Goal: Task Accomplishment & Management: Complete application form

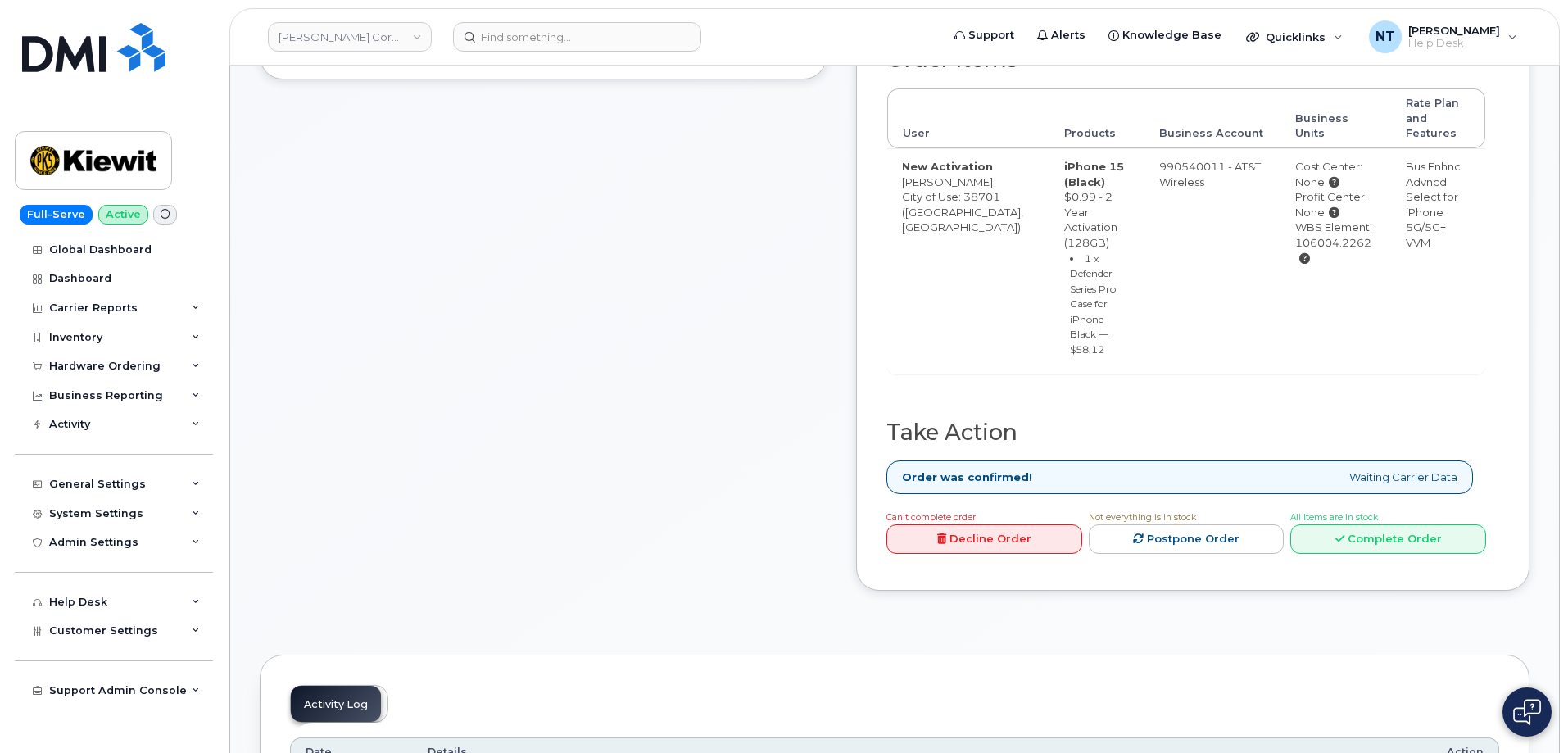
scroll to position [573, 0]
drag, startPoint x: 1421, startPoint y: 588, endPoint x: 1418, endPoint y: 572, distance: 16.3
click at [1420, 558] on div "Can't complete order Decline Order Not everything is in stock Postpone Order Al…" at bounding box center [1183, 532] width 607 height 52
click at [1416, 552] on link "Complete Order" at bounding box center [1388, 537] width 196 height 30
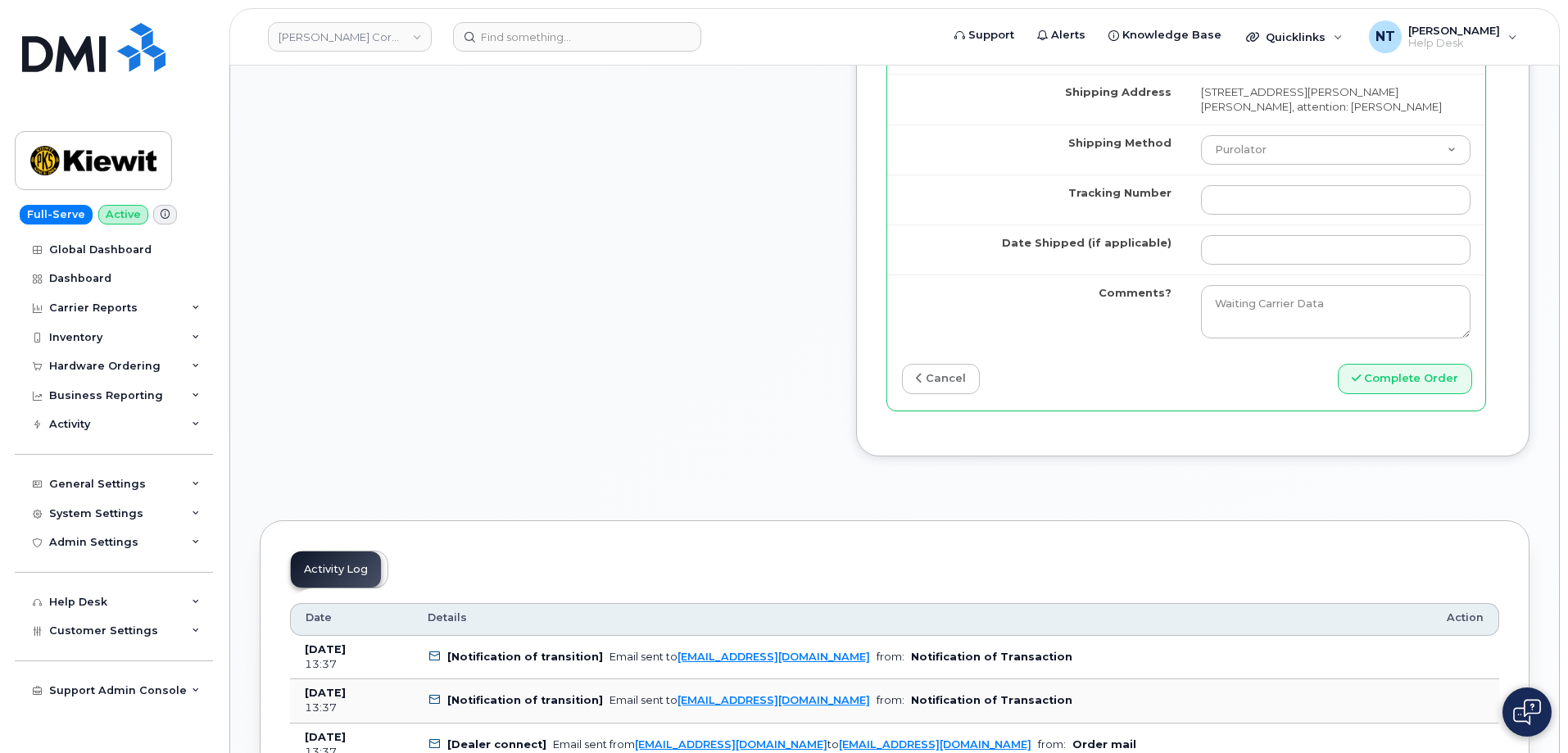
scroll to position [1557, 0]
click at [1263, 174] on td "Purolator UPS FedEx Canada Post Courier Other Drop Off Pick Up" at bounding box center [1336, 148] width 299 height 50
click at [1266, 214] on input "Tracking Number" at bounding box center [1336, 200] width 269 height 29
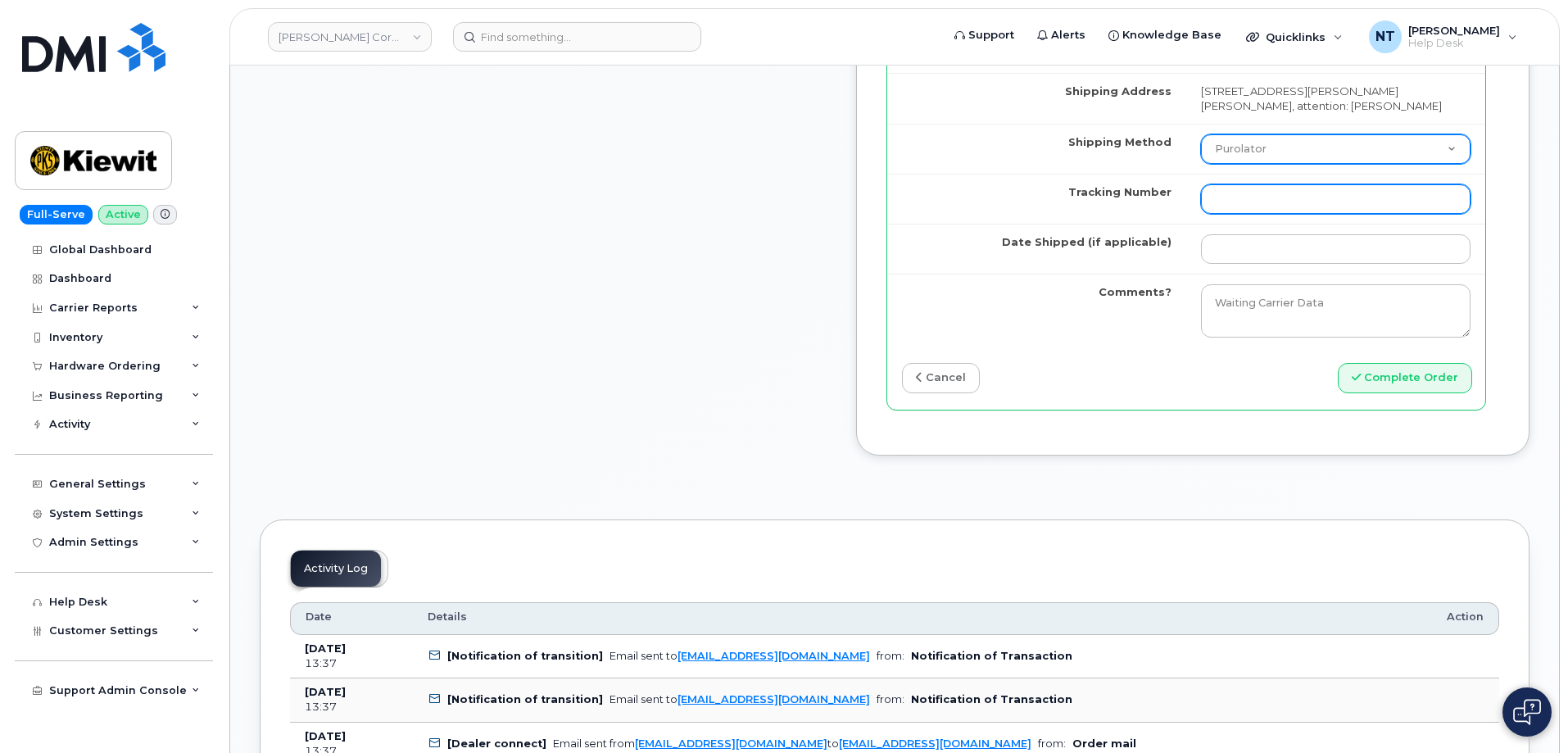
paste input "444401111730"
type input "444401111730"
drag, startPoint x: 1277, startPoint y: 255, endPoint x: 1279, endPoint y: 263, distance: 8.2
click at [1277, 164] on select "Purolator UPS FedEx Canada Post Courier Other Drop Off Pick Up" at bounding box center [1336, 149] width 269 height 29
select select "FedEx"
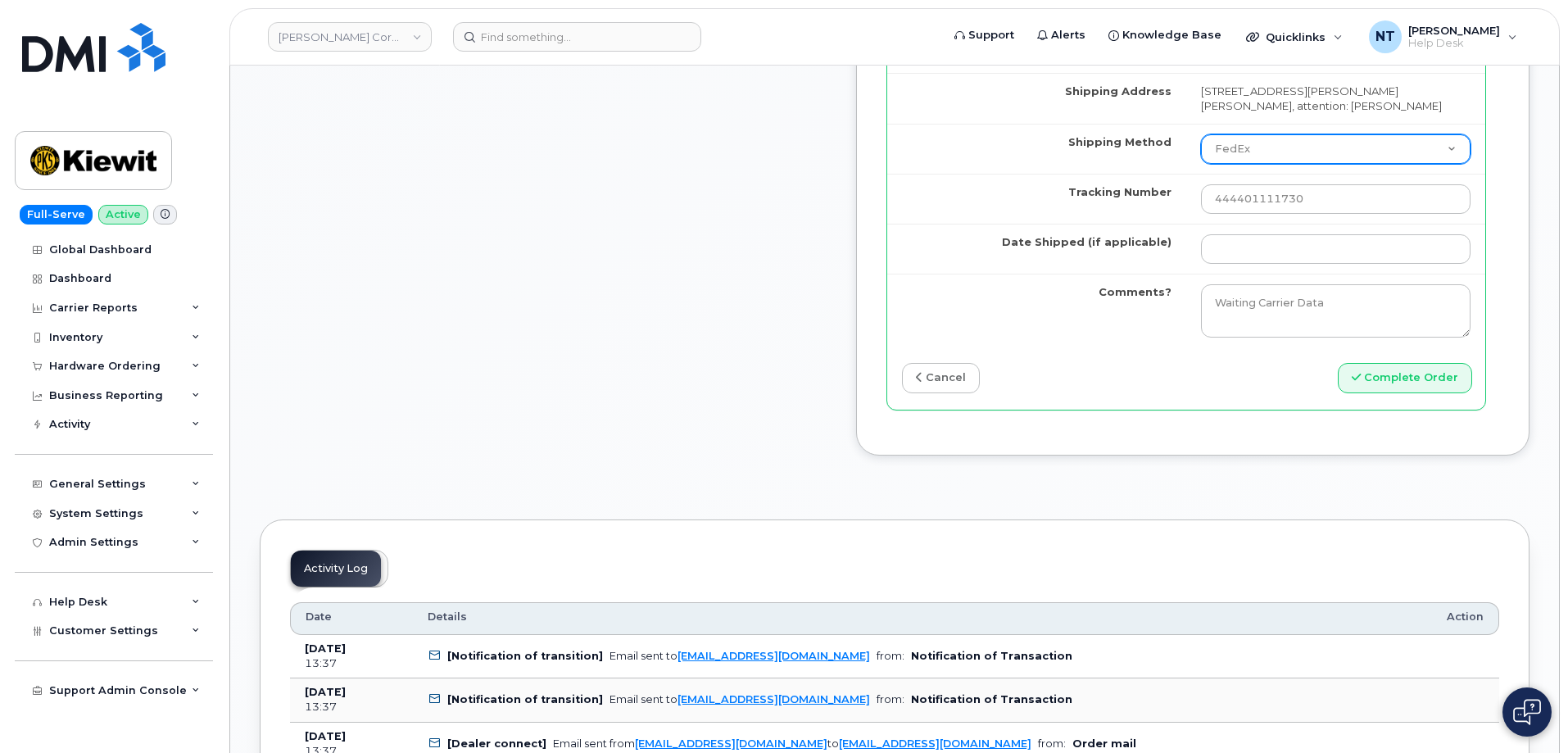
click at [1217, 164] on select "Purolator UPS FedEx Canada Post Courier Other Drop Off Pick Up" at bounding box center [1336, 149] width 269 height 29
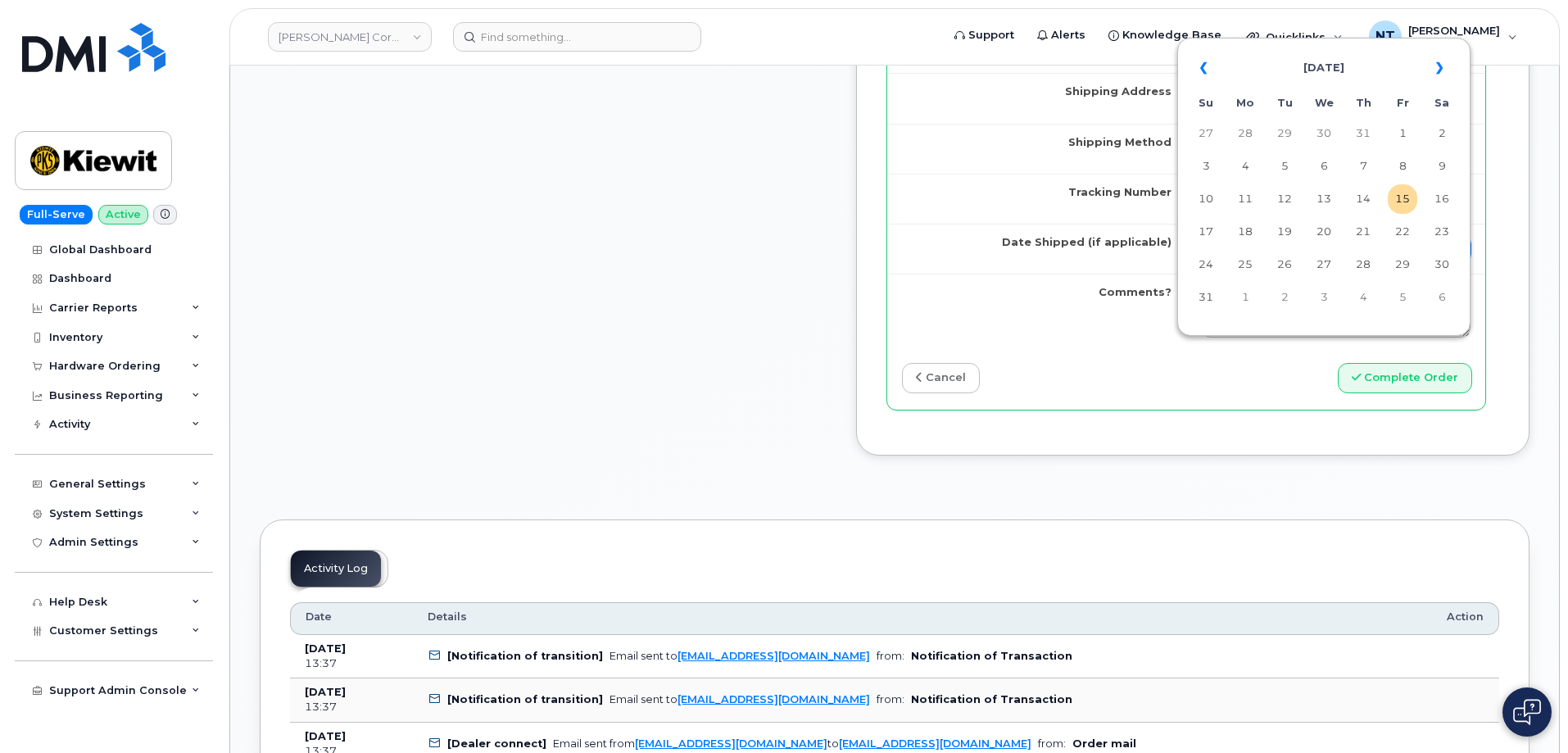
click at [1282, 263] on input "Date Shipped (if applicable)" at bounding box center [1336, 249] width 269 height 29
drag, startPoint x: 1406, startPoint y: 203, endPoint x: 1319, endPoint y: 263, distance: 105.7
click at [1406, 203] on td "15" at bounding box center [1403, 200] width 29 height 29
type input "[DATE]"
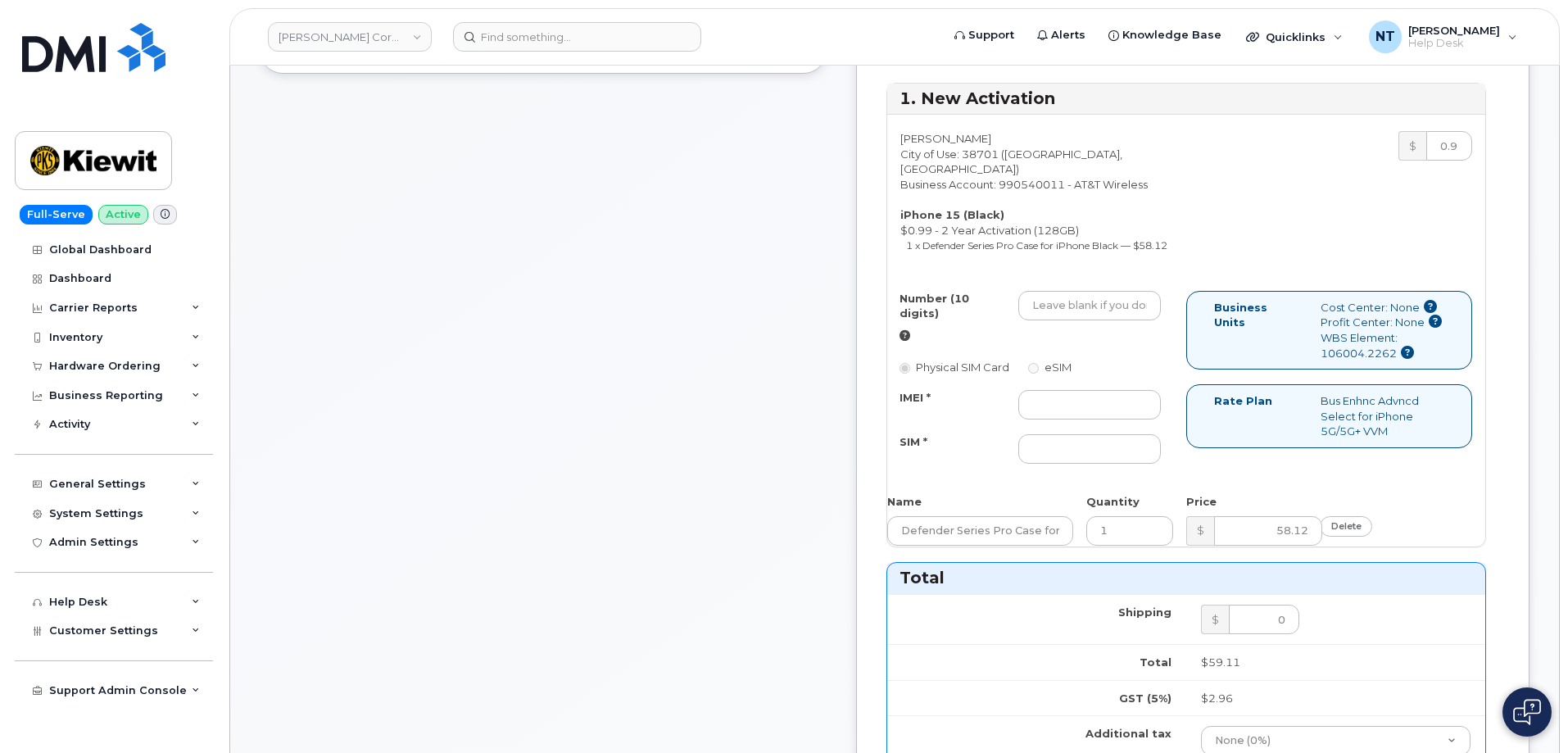
scroll to position [573, 0]
click at [1161, 323] on input "Number (10 digits)" at bounding box center [1089, 309] width 143 height 29
paste input "[PHONE_NUMBER]"
click at [1161, 323] on input "[PHONE_NUMBER]" at bounding box center [1089, 309] width 143 height 29
drag, startPoint x: 1133, startPoint y: 356, endPoint x: 1155, endPoint y: 356, distance: 22.0
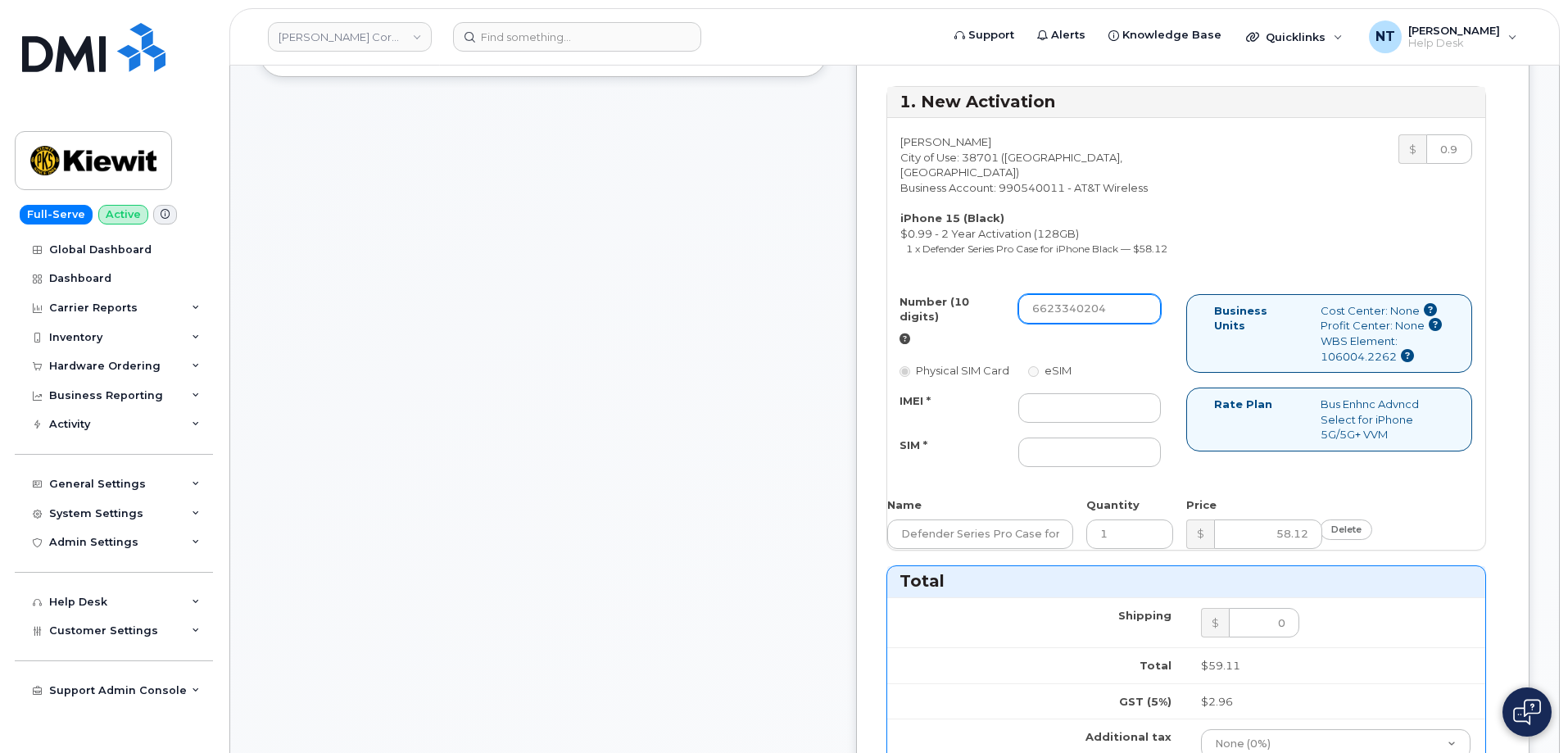
click at [1155, 323] on input "6623340204" at bounding box center [1089, 309] width 143 height 29
type input "6623340204"
click at [1152, 423] on input "IMEI *" at bounding box center [1089, 408] width 143 height 29
paste input "350447830817341"
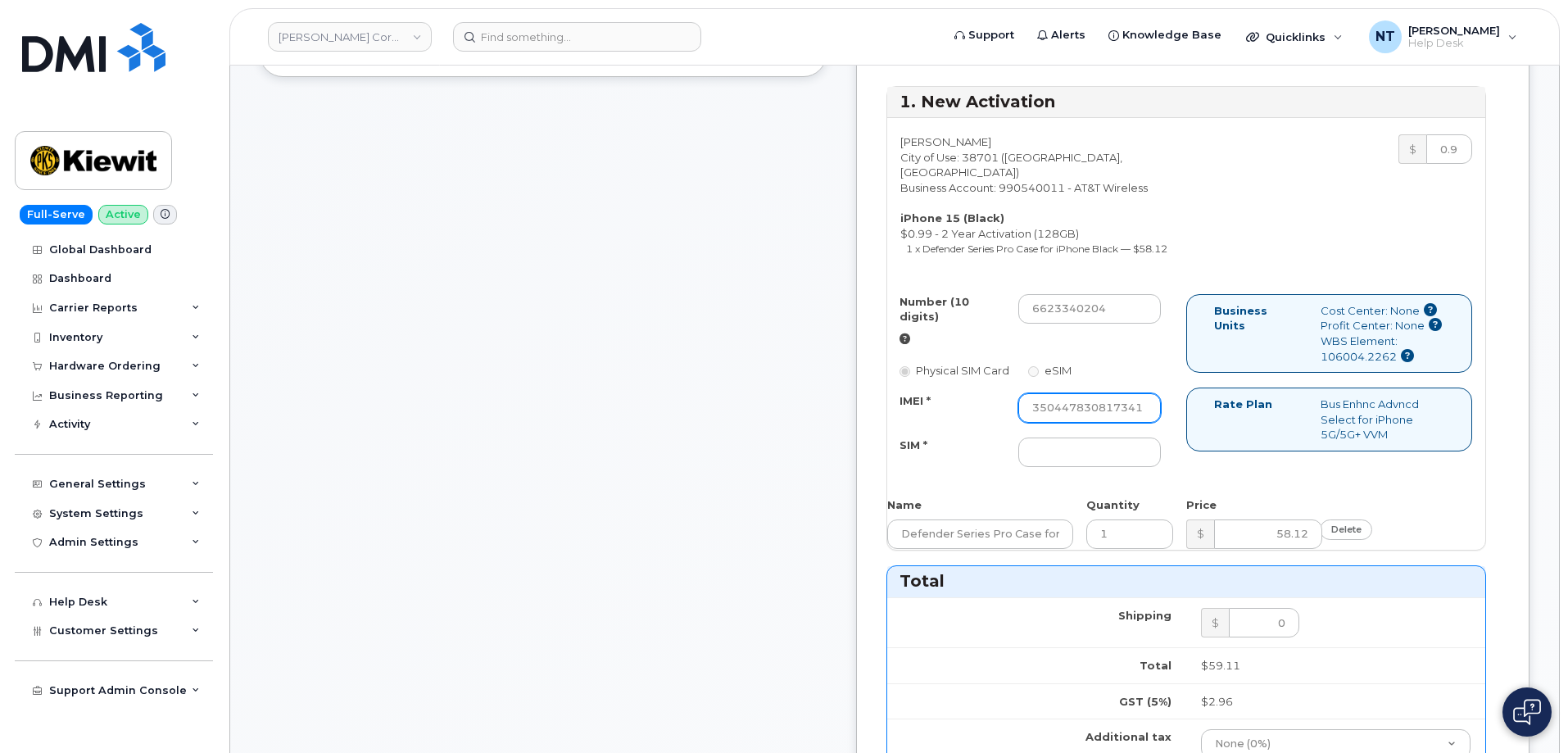
type input "350447830817341"
click at [1134, 467] on input "SIM *" at bounding box center [1089, 452] width 143 height 29
paste input "89049032007208888800212020994245"
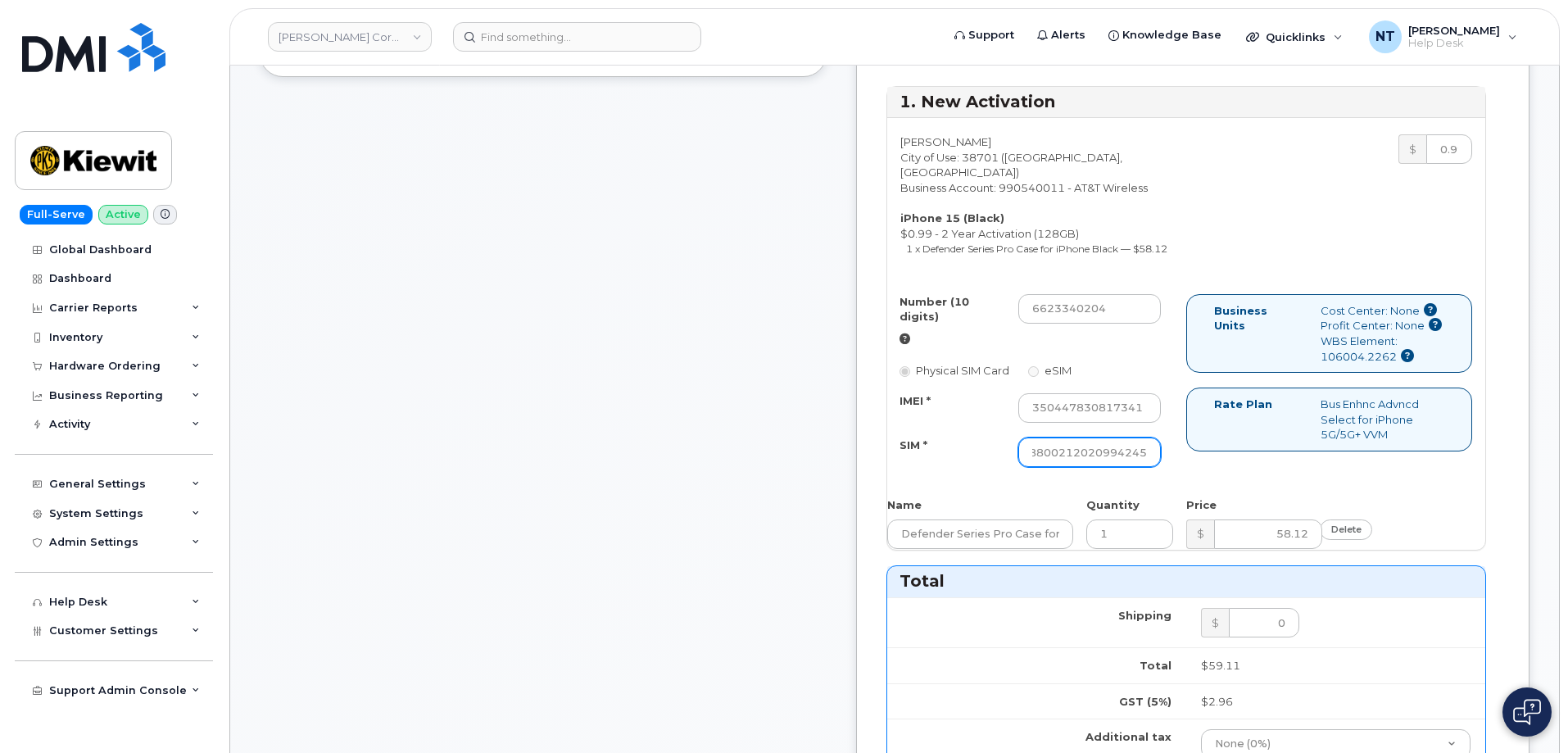
type input "89049032007208888800212020994245"
click at [716, 491] on div "Comments [EMAIL_ADDRESS][DOMAIN_NAME] Thank you for placing your order We'll se…" at bounding box center [543, 562] width 567 height 1802
drag, startPoint x: 1154, startPoint y: 499, endPoint x: 1273, endPoint y: 499, distance: 119.0
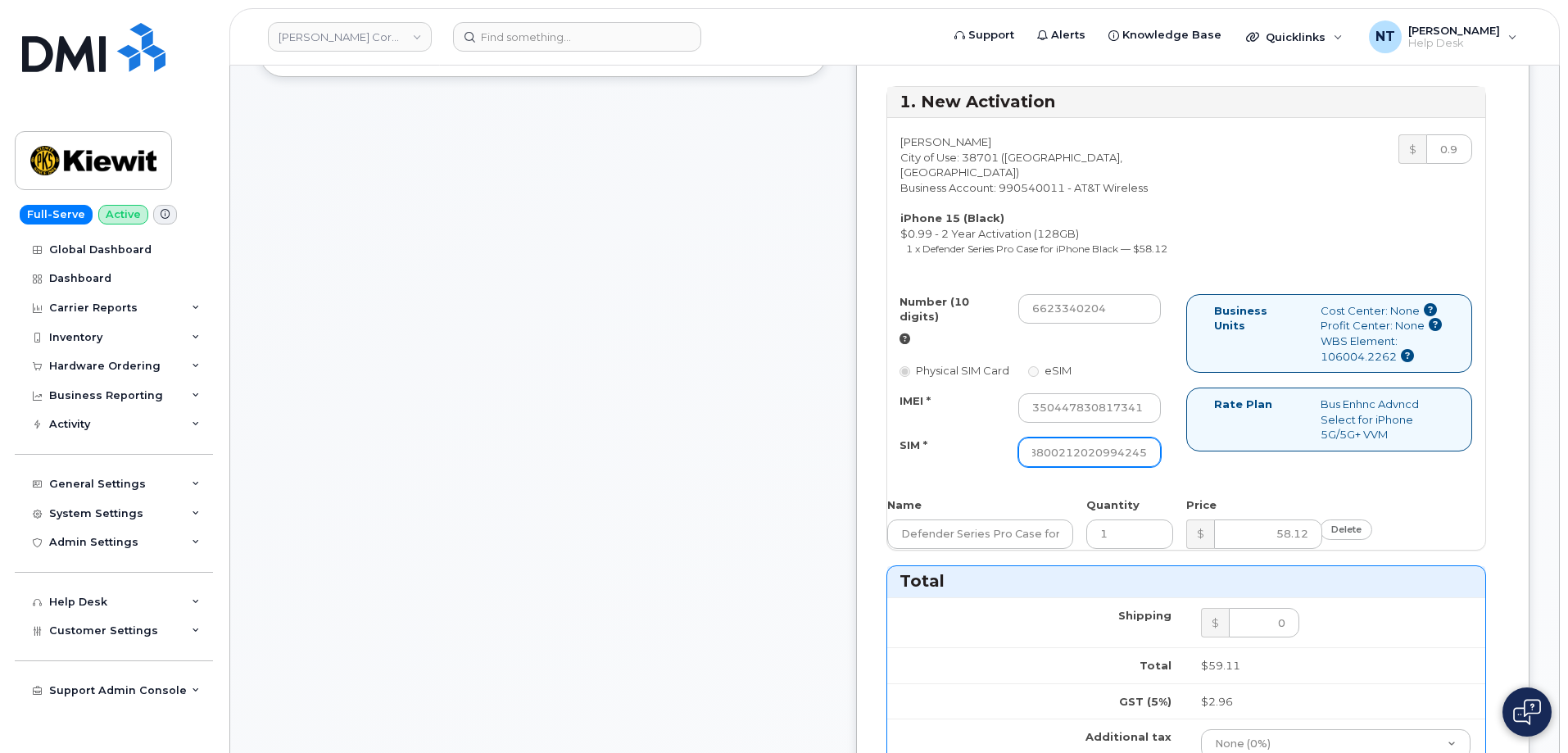
click at [1273, 483] on div "Number (10 digits) 6623340204 Physical SIM Card eSIM IMEI * [CREDIT_CARD_NUMBER…" at bounding box center [1187, 388] width 598 height 189
drag, startPoint x: 1161, startPoint y: 457, endPoint x: 1242, endPoint y: 457, distance: 81.0
click at [1242, 457] on div "Number (10 digits) 6623340204 Physical SIM Card eSIM IMEI * [CREDIT_CARD_NUMBER…" at bounding box center [1187, 388] width 598 height 189
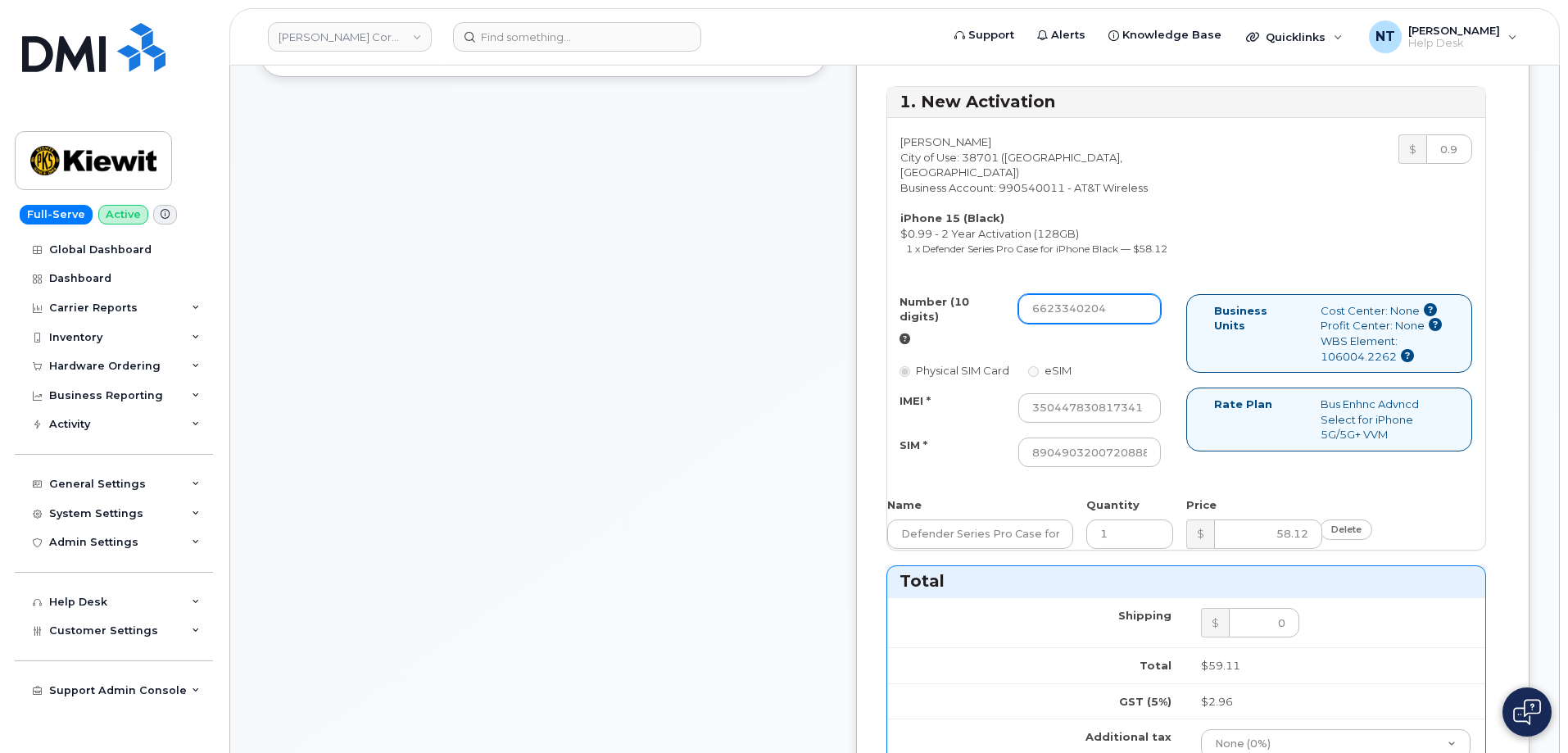
click at [1132, 323] on input "6623340204" at bounding box center [1089, 309] width 143 height 29
drag, startPoint x: 1133, startPoint y: 357, endPoint x: 1154, endPoint y: 359, distance: 21.1
click at [1154, 323] on input "6623340204" at bounding box center [1089, 309] width 143 height 29
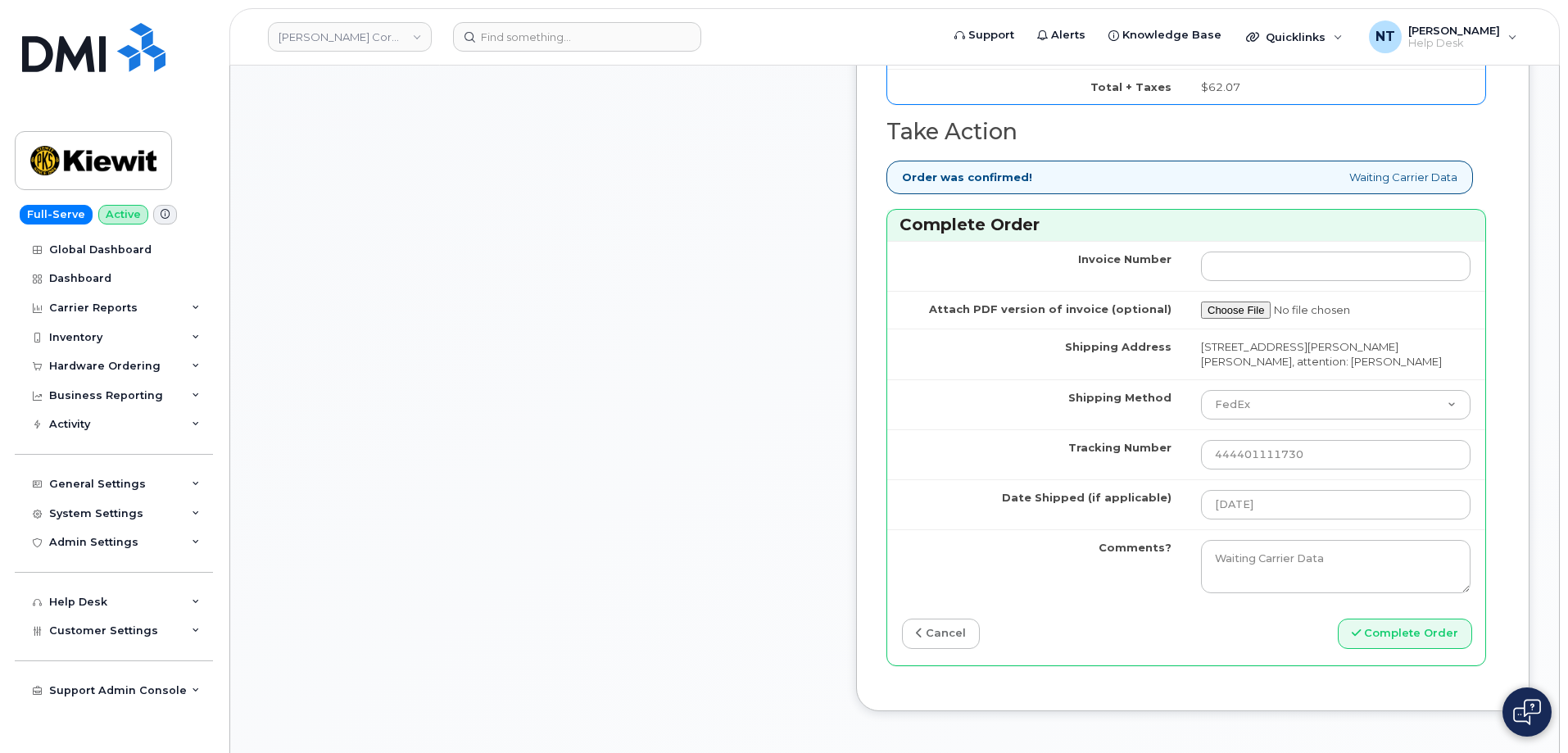
scroll to position [1393, 0]
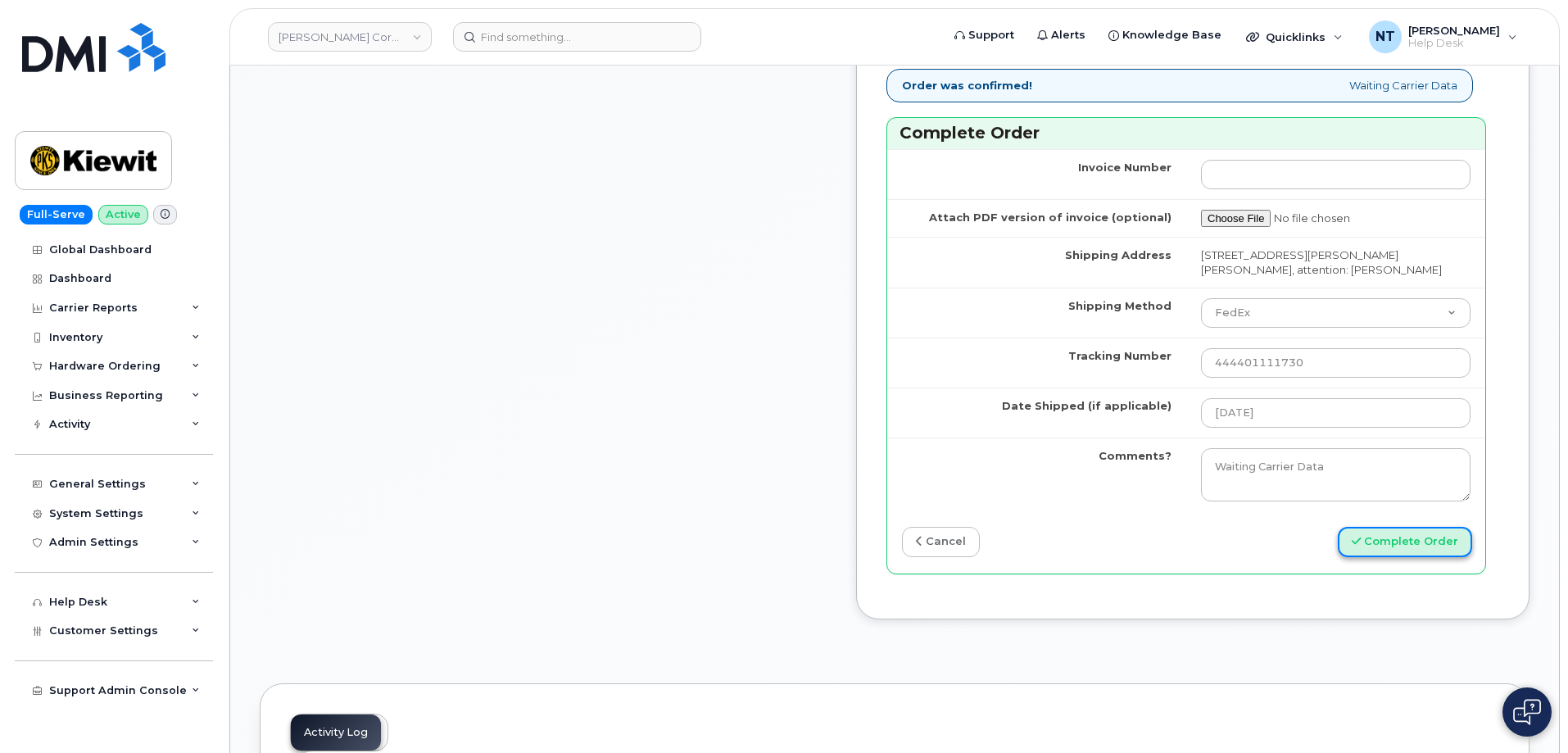
click at [1382, 557] on button "Complete Order" at bounding box center [1405, 542] width 135 height 30
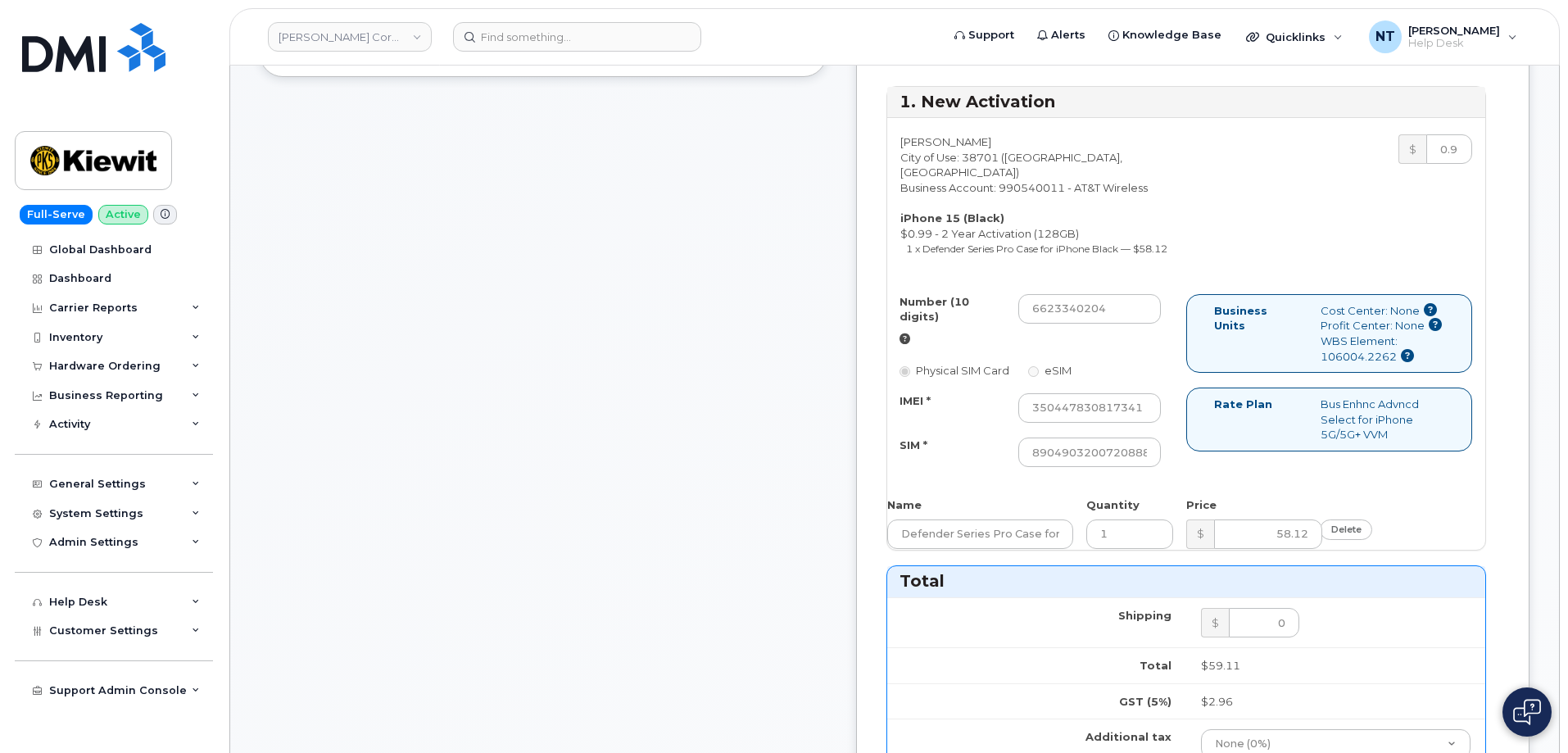
scroll to position [327, 0]
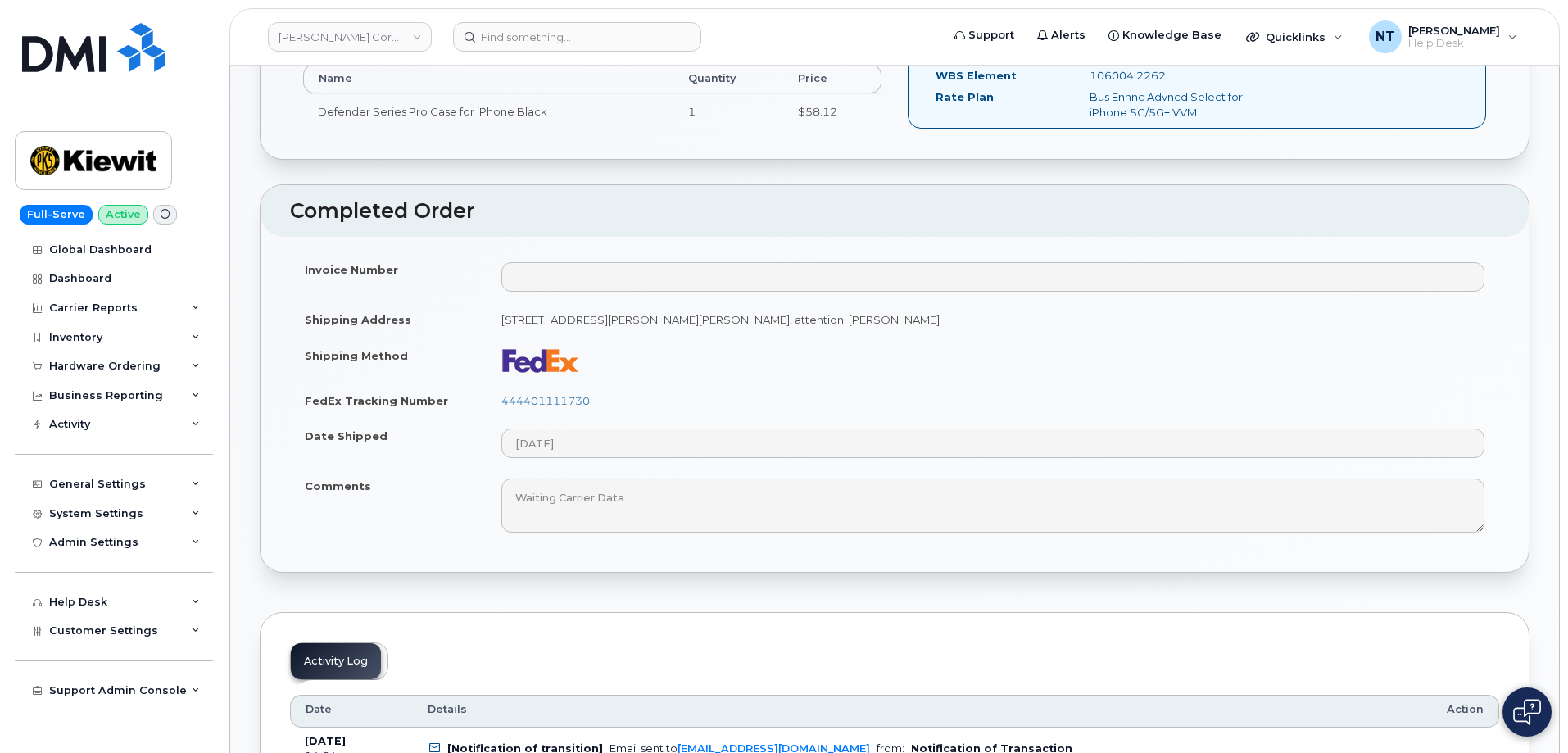
scroll to position [656, 0]
